Goal: Transaction & Acquisition: Purchase product/service

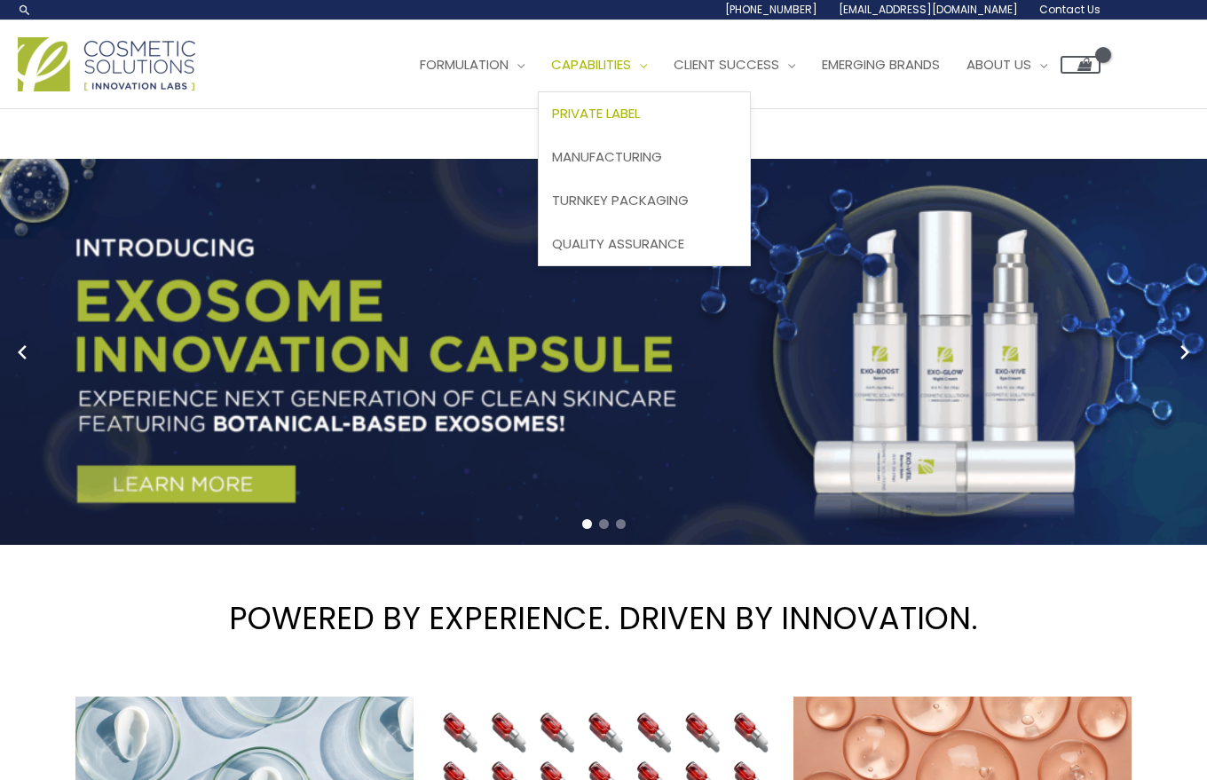
click at [640, 112] on span "Private Label" at bounding box center [596, 113] width 88 height 19
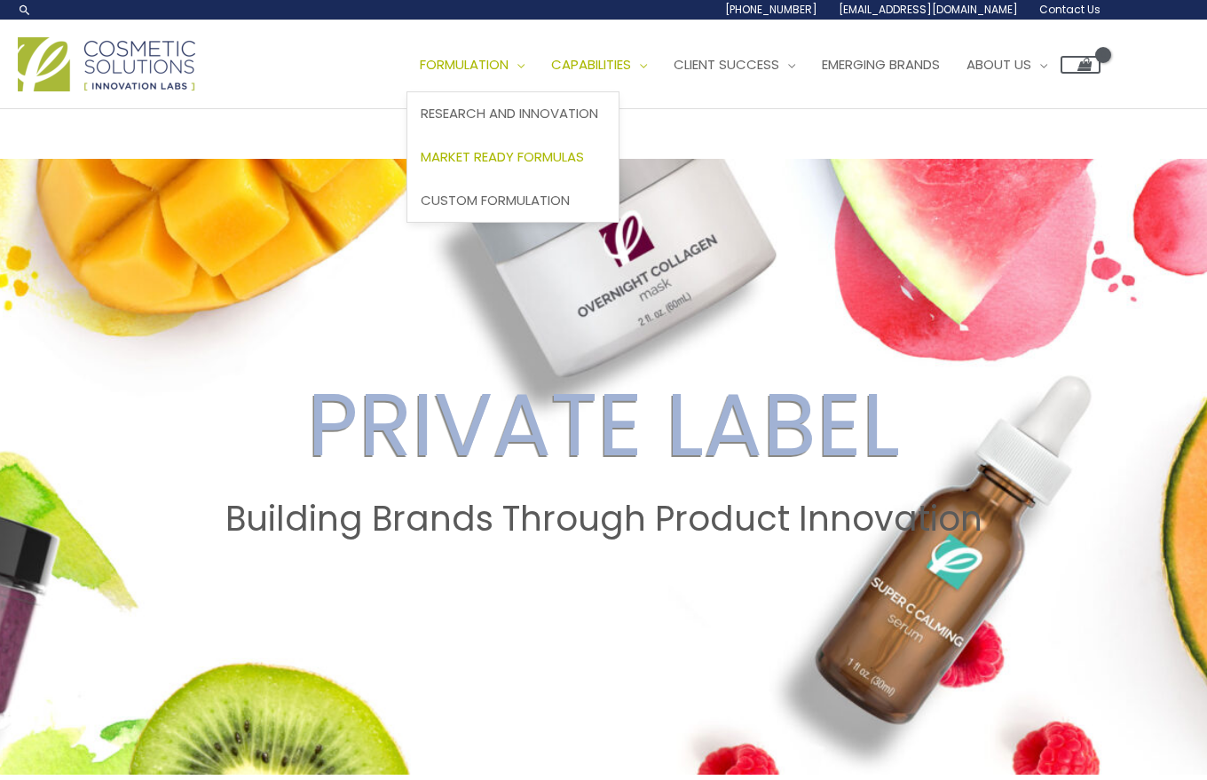
click at [523, 157] on span "Market Ready Formulas" at bounding box center [502, 156] width 163 height 19
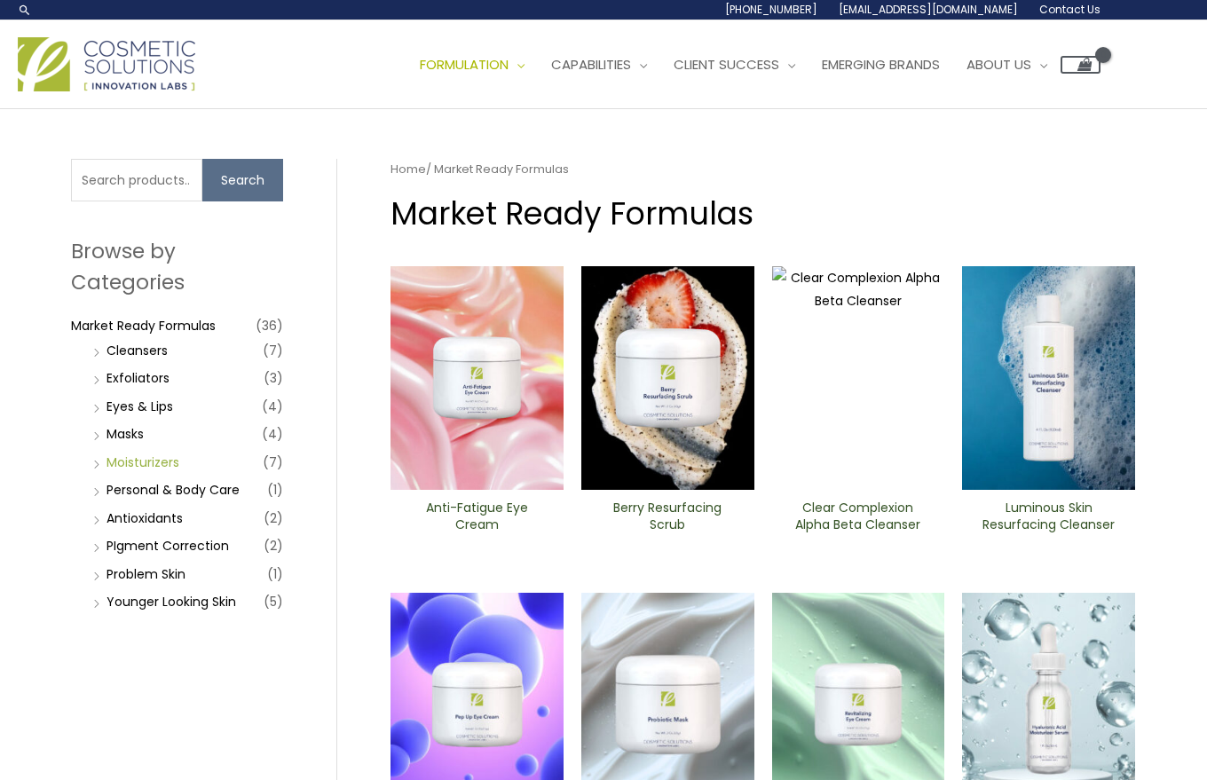
click at [169, 463] on link "Moisturizers" at bounding box center [143, 463] width 73 height 18
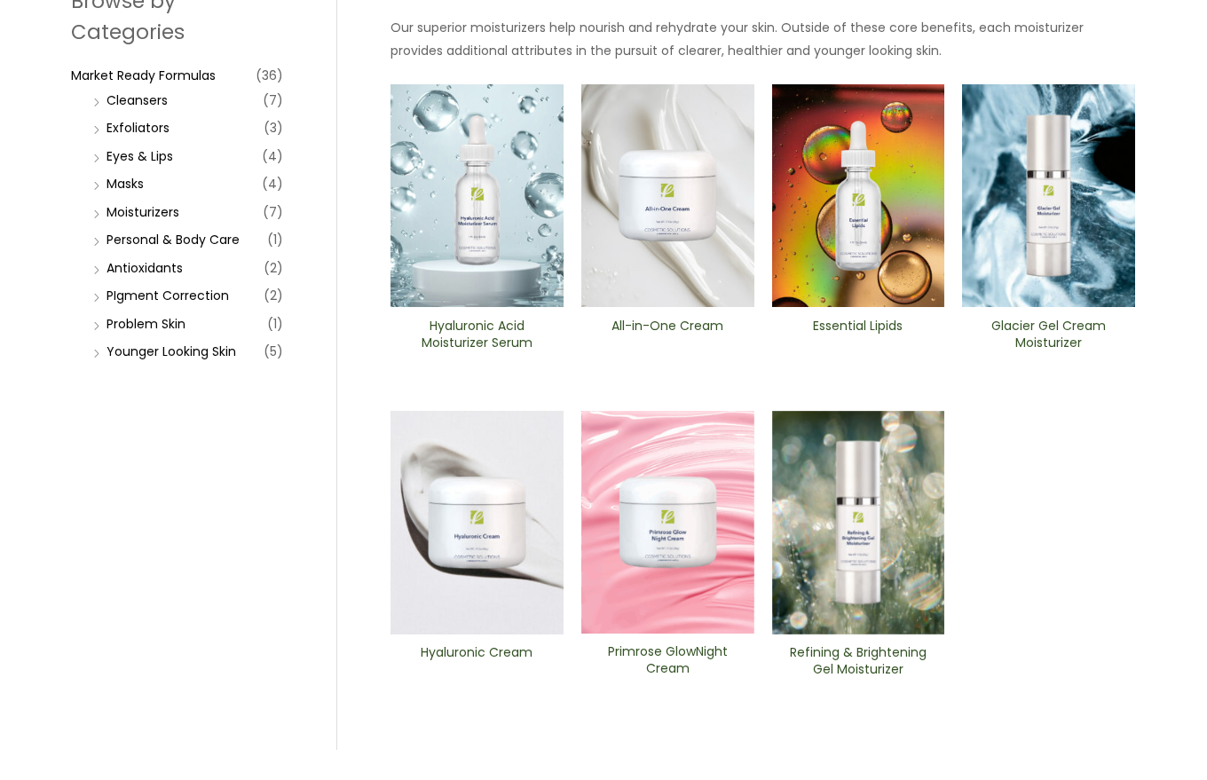
scroll to position [252, 0]
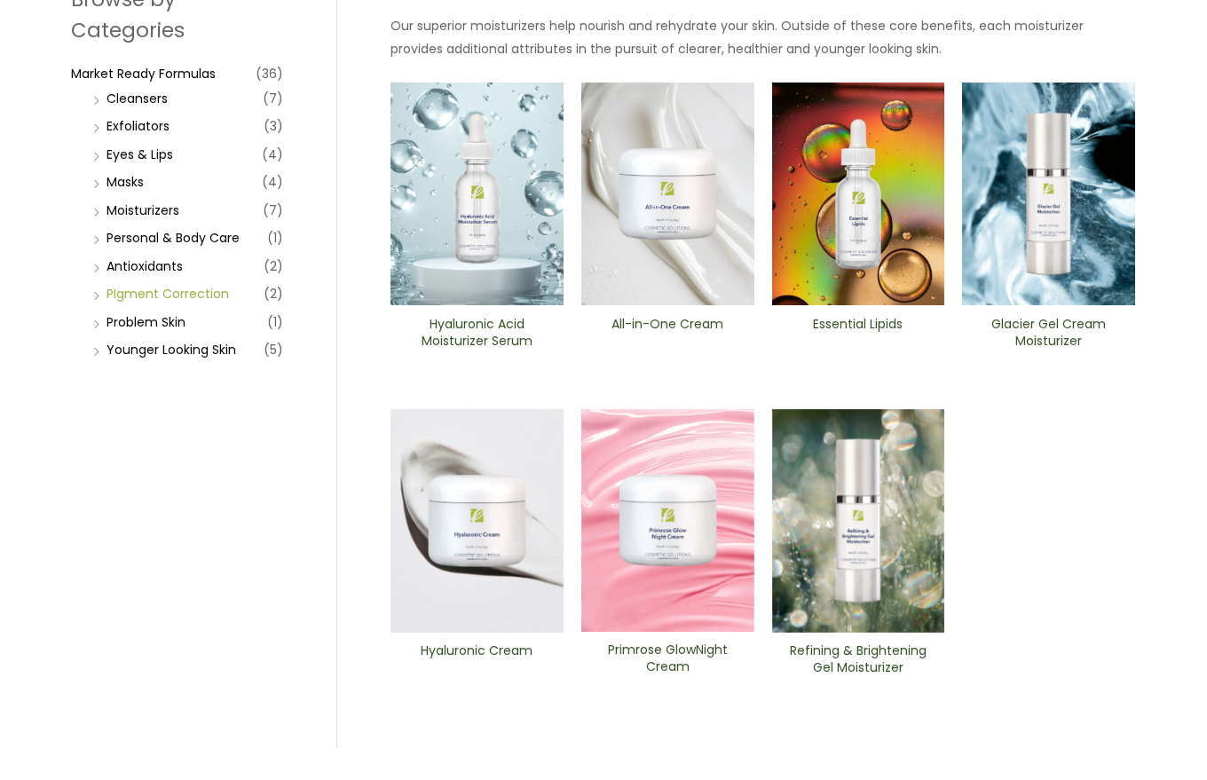
click at [199, 301] on link "PIgment Correction" at bounding box center [168, 294] width 123 height 18
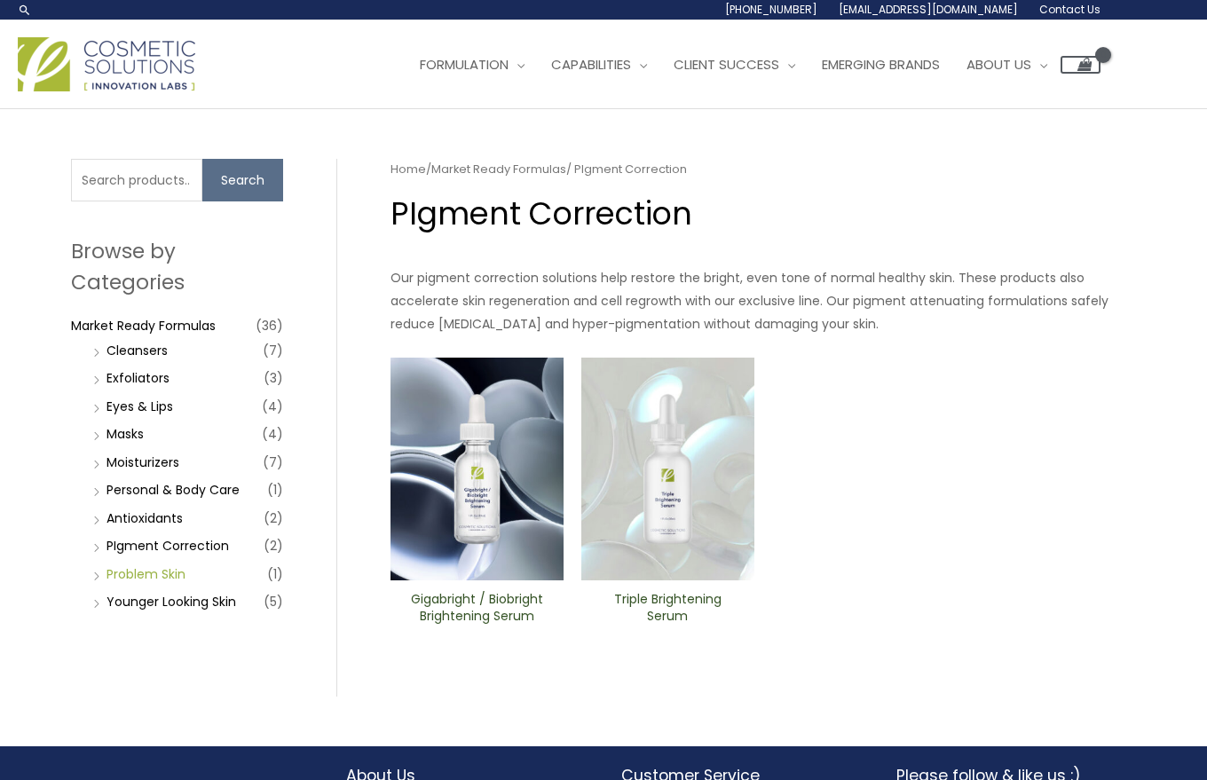
click at [153, 572] on link "Problem Skin" at bounding box center [146, 574] width 79 height 18
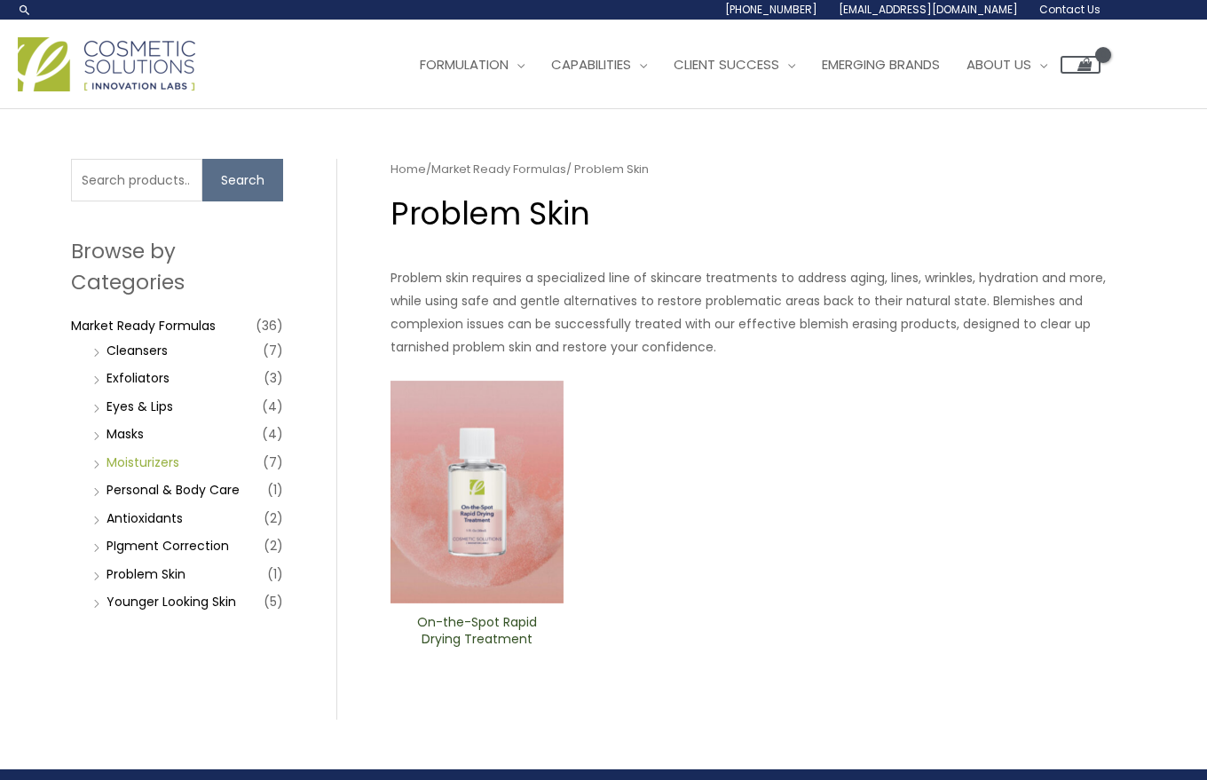
click at [134, 463] on link "Moisturizers" at bounding box center [143, 463] width 73 height 18
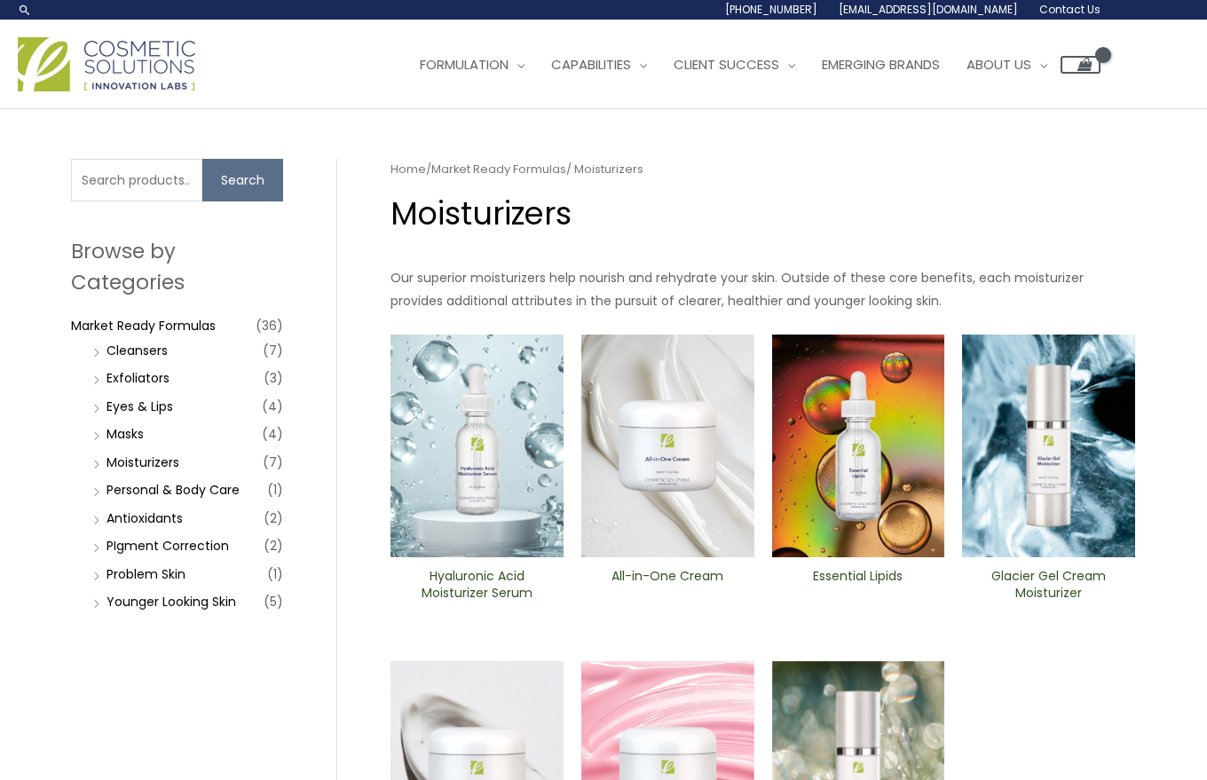
click at [655, 473] on img at bounding box center [667, 447] width 173 height 224
